Goal: Task Accomplishment & Management: Use online tool/utility

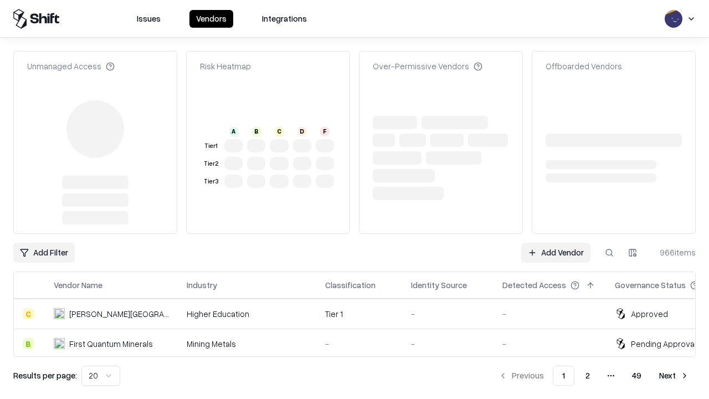
click at [555, 243] on link "Add Vendor" at bounding box center [555, 253] width 69 height 20
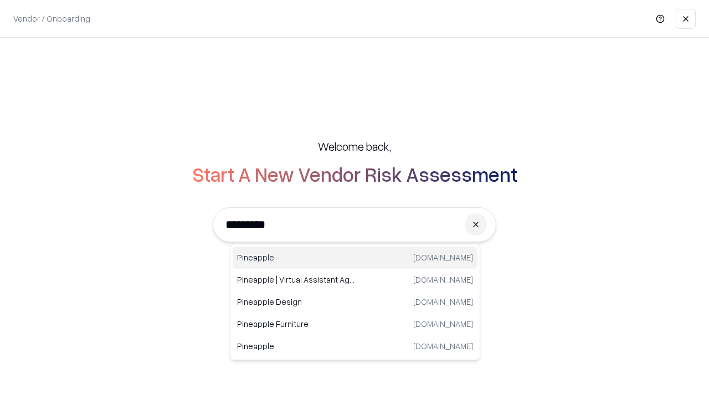
click at [355, 257] on div "Pineapple [DOMAIN_NAME]" at bounding box center [355, 257] width 245 height 22
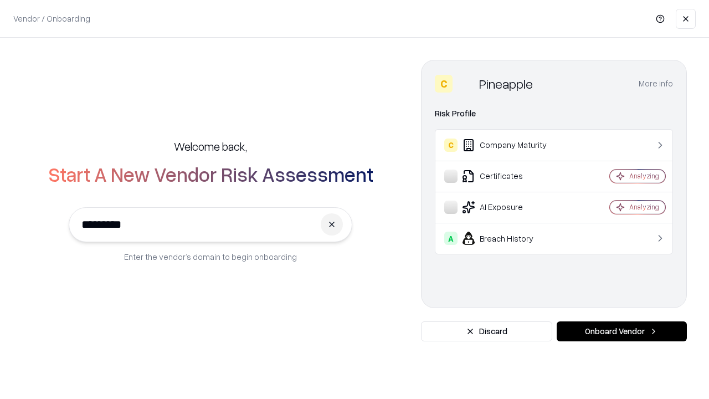
type input "*********"
click at [621, 331] on button "Onboard Vendor" at bounding box center [622, 331] width 130 height 20
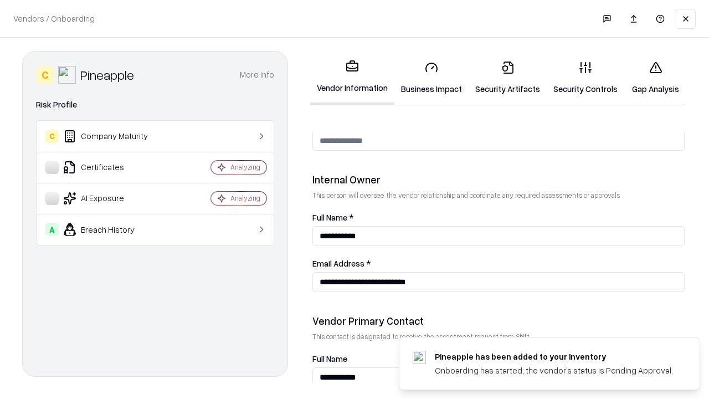
scroll to position [574, 0]
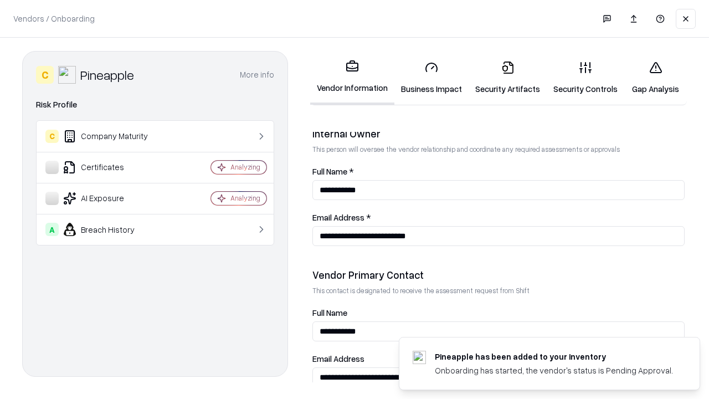
click at [431, 78] on link "Business Impact" at bounding box center [431, 77] width 74 height 51
click at [507, 78] on link "Security Artifacts" at bounding box center [507, 77] width 78 height 51
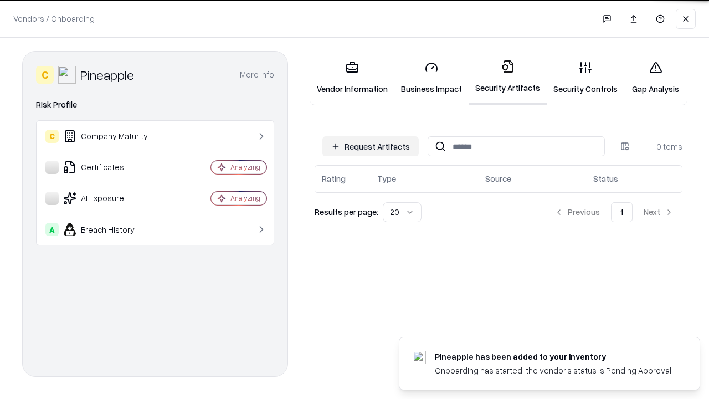
click at [370, 145] on button "Request Artifacts" at bounding box center [370, 146] width 96 height 20
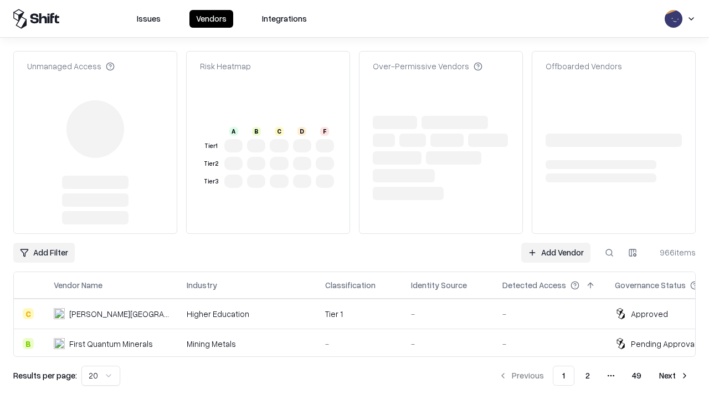
click at [555, 243] on link "Add Vendor" at bounding box center [555, 253] width 69 height 20
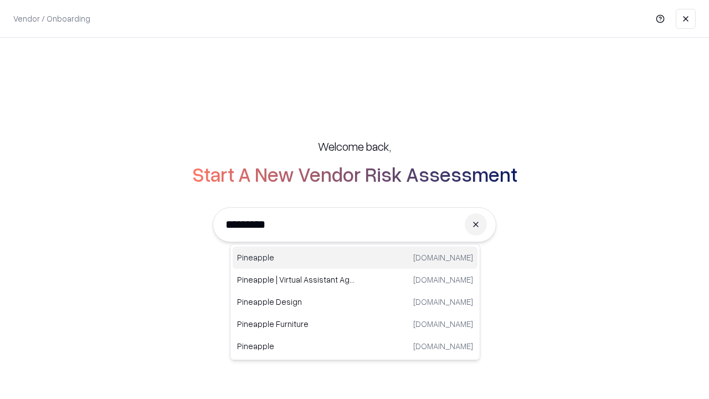
click at [355, 257] on div "Pineapple [DOMAIN_NAME]" at bounding box center [355, 257] width 245 height 22
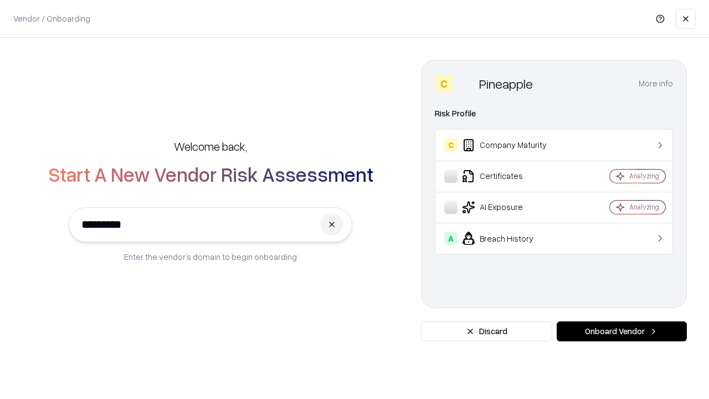
type input "*********"
click at [621, 331] on button "Onboard Vendor" at bounding box center [622, 331] width 130 height 20
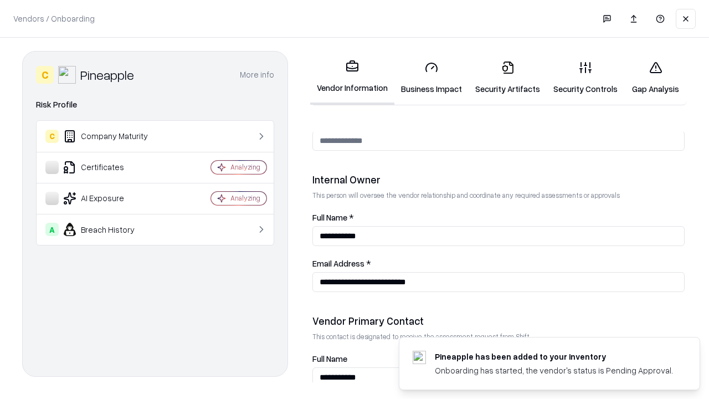
scroll to position [574, 0]
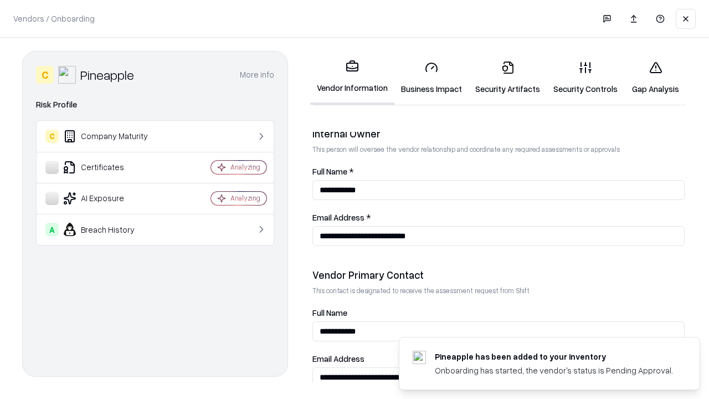
click at [655, 78] on link "Gap Analysis" at bounding box center [655, 77] width 63 height 51
